Goal: Task Accomplishment & Management: Use online tool/utility

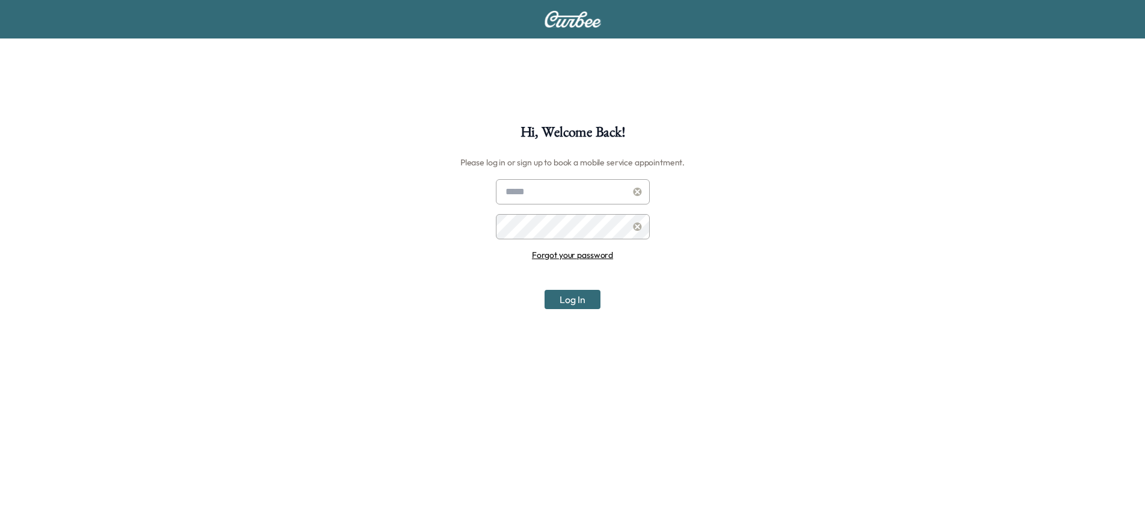
click at [599, 189] on input "text" at bounding box center [573, 191] width 154 height 25
type input "**********"
click at [573, 301] on button "Log In" at bounding box center [573, 299] width 56 height 19
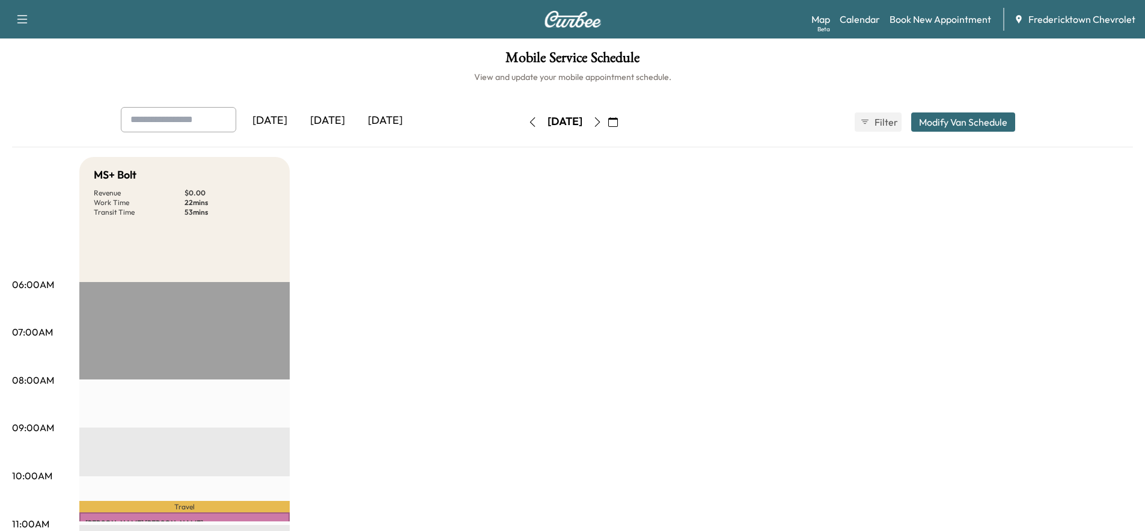
click at [337, 72] on h6 "View and update your mobile appointment schedule." at bounding box center [572, 77] width 1121 height 12
